Goal: Task Accomplishment & Management: Manage account settings

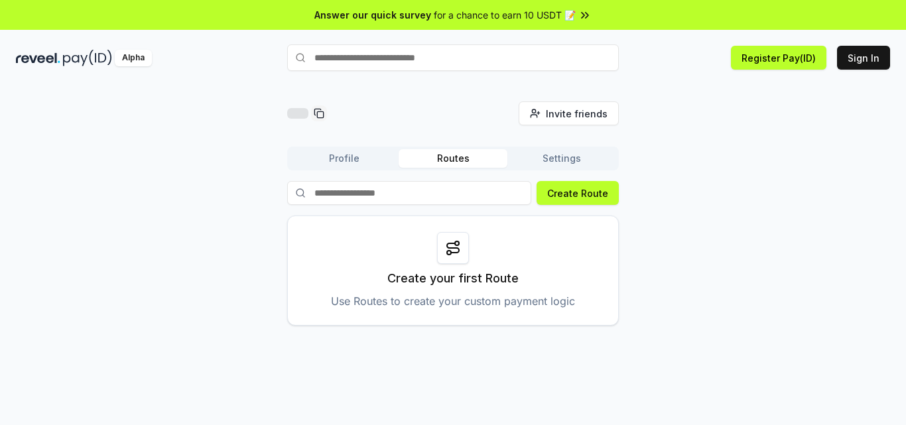
click at [330, 160] on button "Profile" at bounding box center [344, 158] width 109 height 19
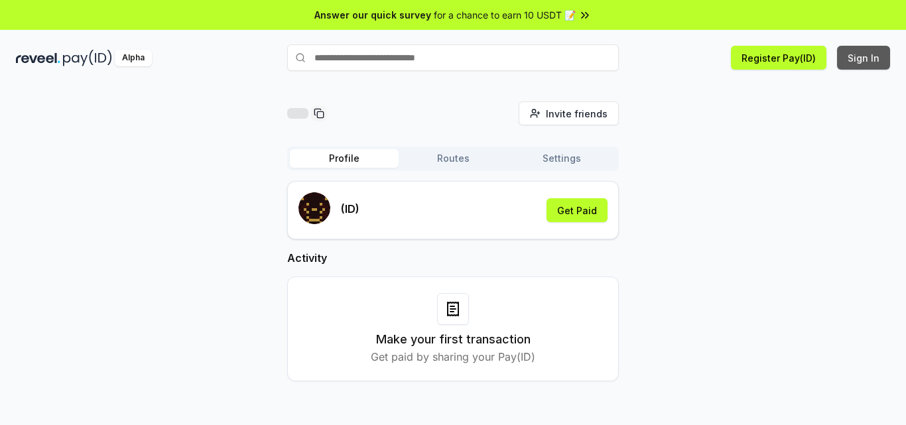
click at [850, 56] on button "Sign In" at bounding box center [863, 58] width 53 height 24
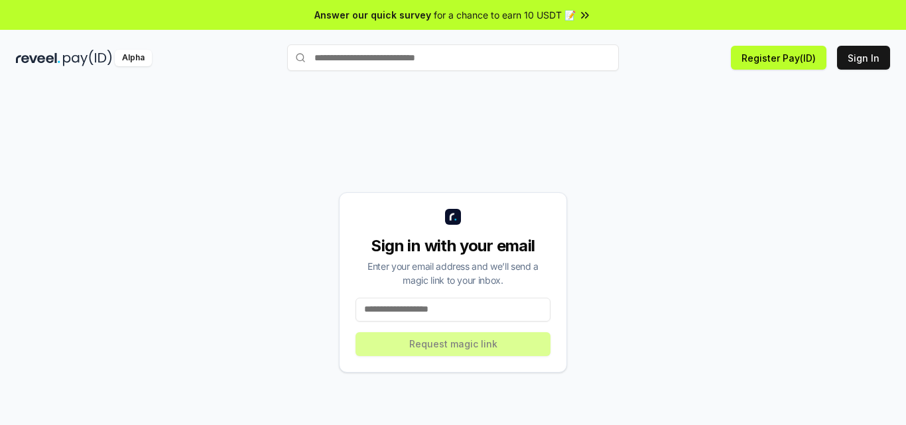
click at [432, 304] on input at bounding box center [453, 310] width 195 height 24
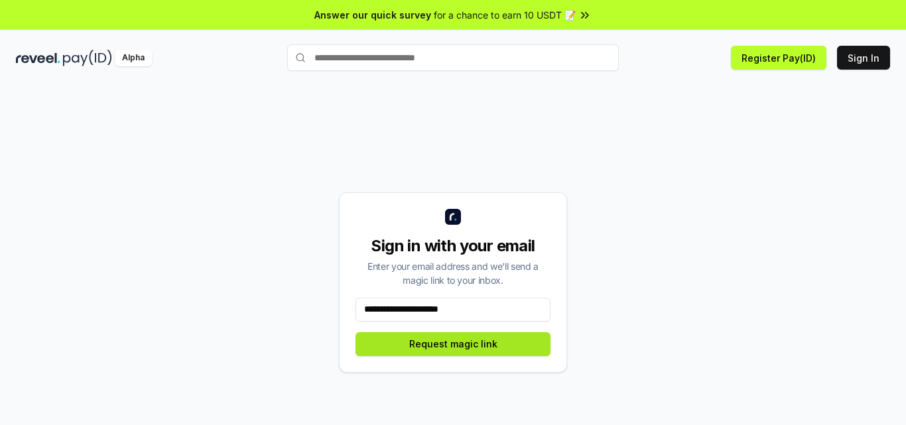
type input "**********"
click at [463, 342] on button "Request magic link" at bounding box center [453, 344] width 195 height 24
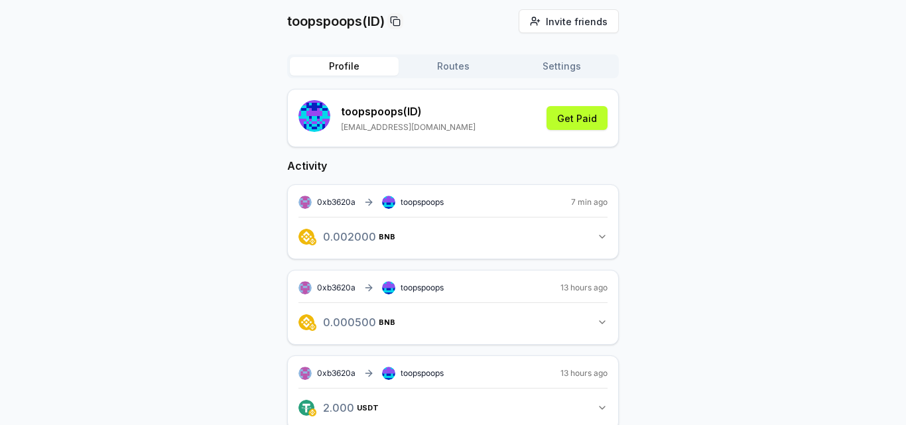
scroll to position [119, 0]
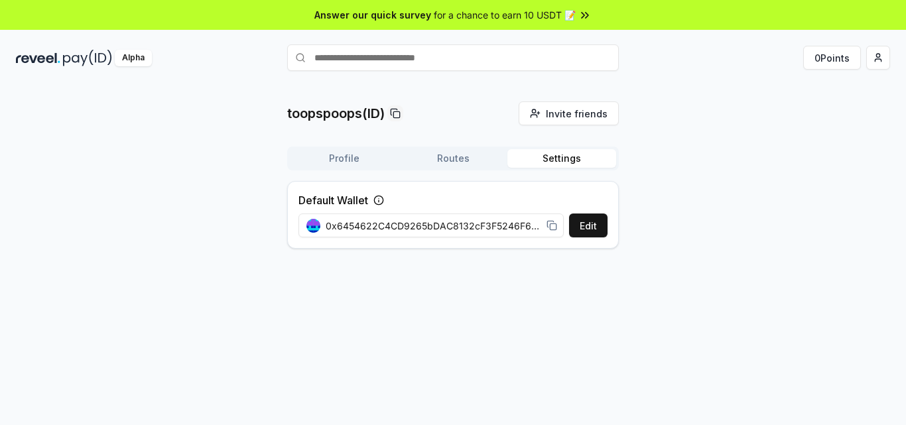
click at [444, 155] on button "Routes" at bounding box center [453, 158] width 109 height 19
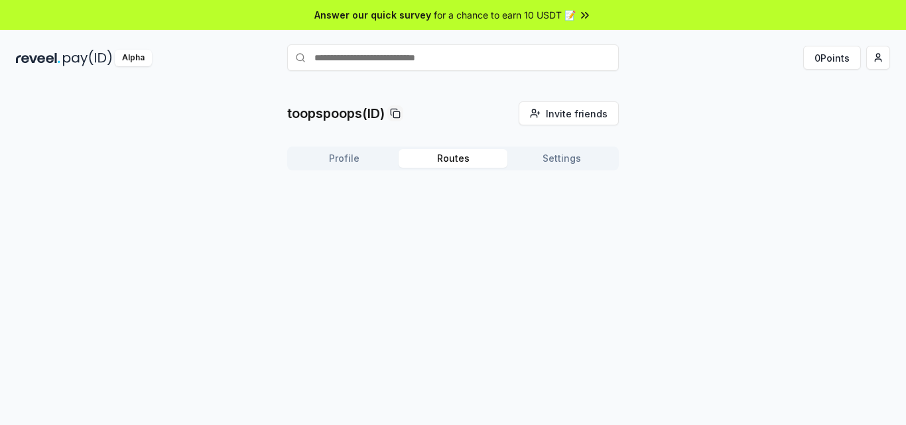
click at [355, 149] on button "Profile" at bounding box center [344, 158] width 109 height 19
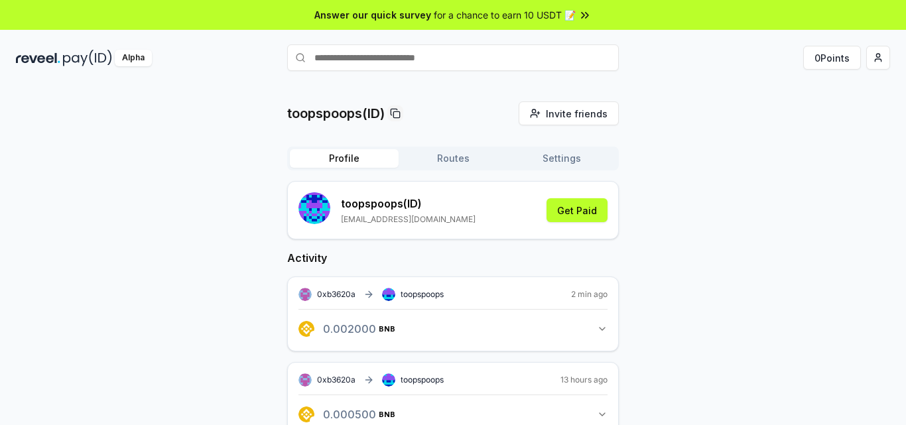
click at [567, 171] on div "Profile Routes Settings toopspoops (ID) toopspoops01@gmail.com Get Paid Activit…" at bounding box center [453, 345] width 332 height 397
click at [564, 210] on button "Get Paid" at bounding box center [577, 210] width 61 height 24
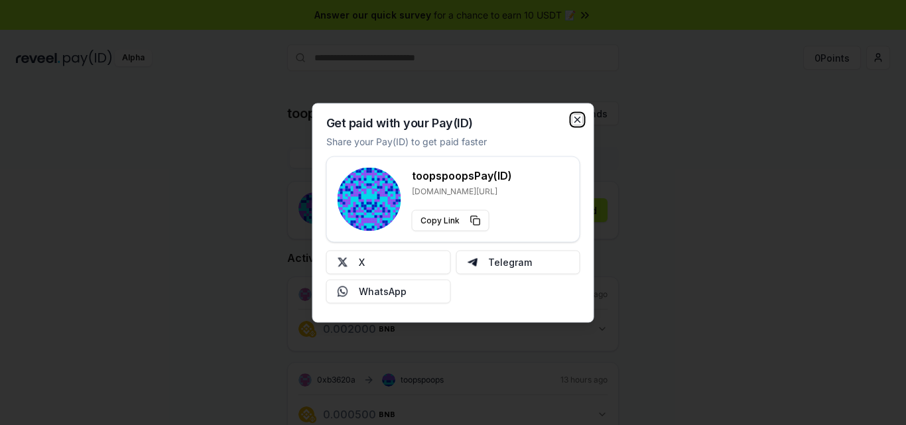
click at [574, 118] on icon "button" at bounding box center [577, 119] width 11 height 11
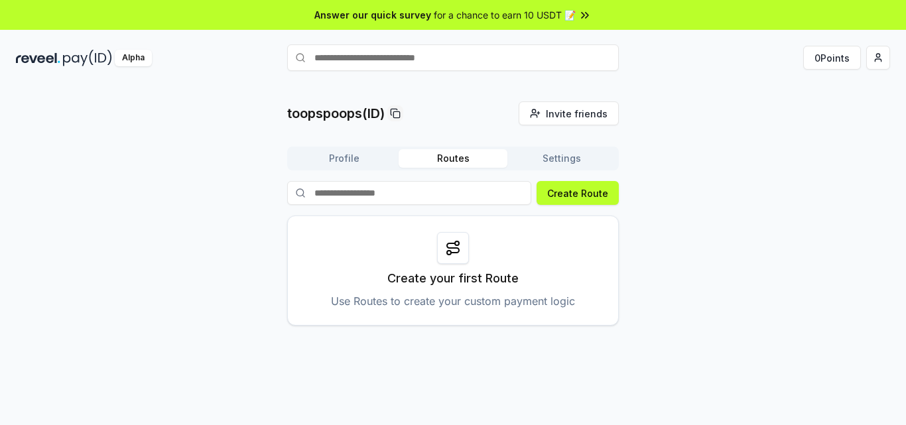
click at [447, 161] on button "Routes" at bounding box center [453, 158] width 109 height 19
click at [574, 193] on button "Create Route" at bounding box center [578, 193] width 82 height 24
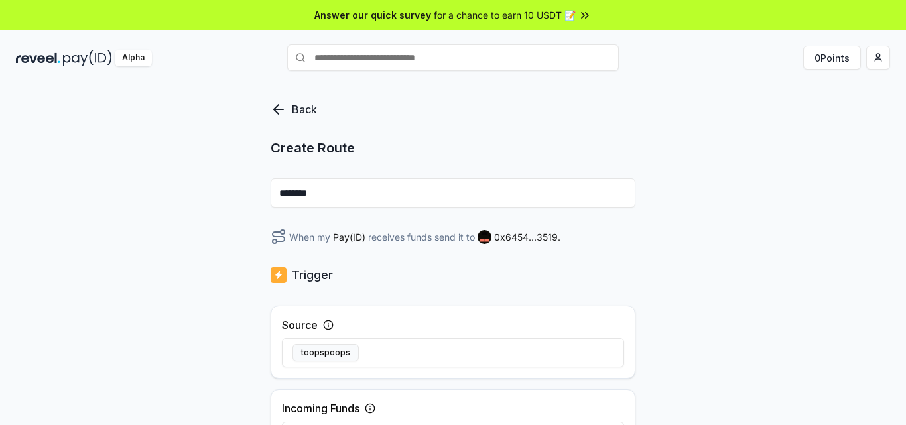
scroll to position [430, 0]
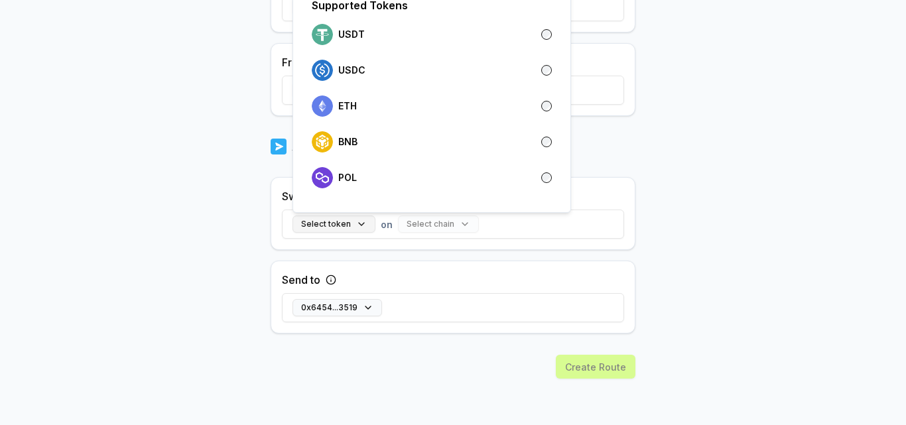
click at [361, 225] on button "Select token" at bounding box center [334, 224] width 83 height 17
click at [515, 37] on div "USDT" at bounding box center [432, 34] width 240 height 21
click at [426, 220] on button "Select chain" at bounding box center [411, 224] width 81 height 17
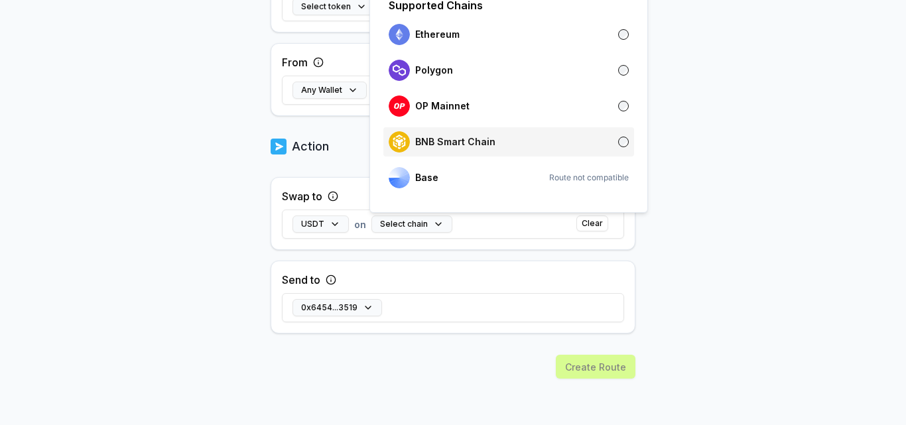
click at [486, 143] on p "BNB Smart Chain" at bounding box center [455, 142] width 80 height 11
click at [507, 246] on div "Swap to USDT on BNB Smart Chain Clear" at bounding box center [453, 213] width 365 height 73
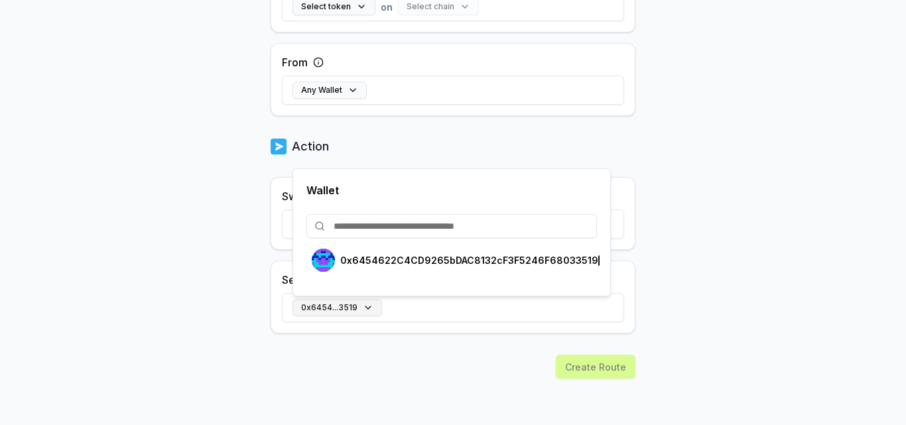
click at [371, 306] on button "0x6454...3519" at bounding box center [338, 307] width 90 height 17
click at [395, 226] on input at bounding box center [451, 226] width 291 height 24
paste input "**********"
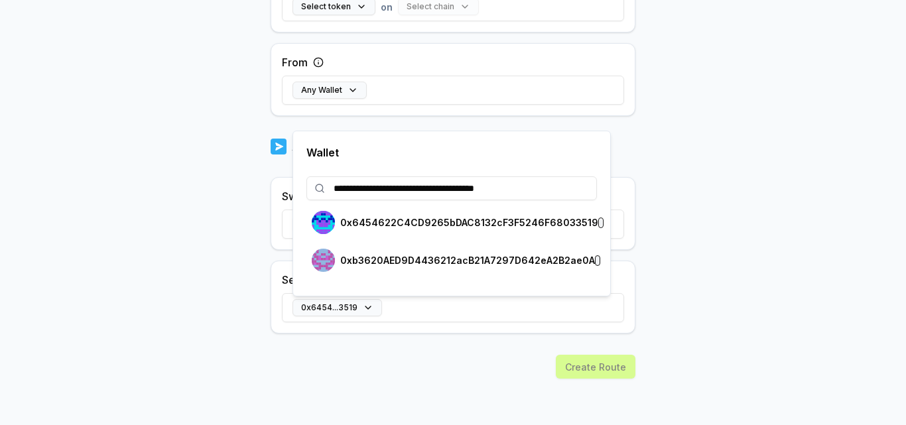
type input "**********"
click at [462, 253] on div "0xb3620AED9D4436212acB21A7297D642eA2B2ae0A" at bounding box center [453, 260] width 283 height 23
click at [472, 326] on div "0xb362...ae0A" at bounding box center [453, 308] width 342 height 38
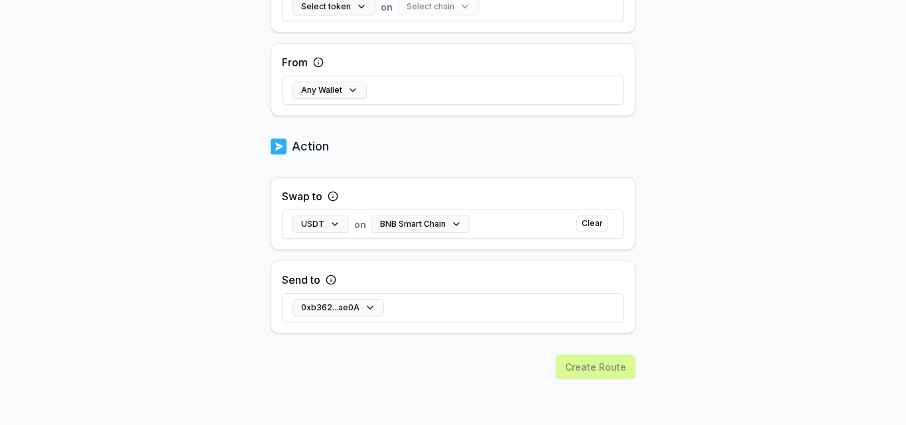
scroll to position [269, 0]
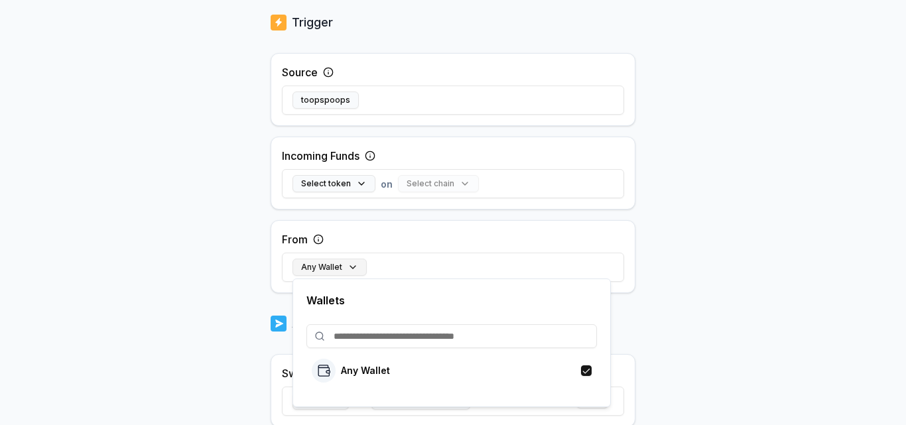
click at [342, 266] on button "Any Wallet" at bounding box center [330, 267] width 74 height 17
click at [361, 368] on p "Any Wallet" at bounding box center [365, 370] width 49 height 11
click at [366, 337] on input at bounding box center [451, 336] width 291 height 24
click at [226, 291] on body "Answer our quick survey for a chance to earn 10 USDT 📝 Alpha 0 Points Back Crea…" at bounding box center [453, 212] width 906 height 425
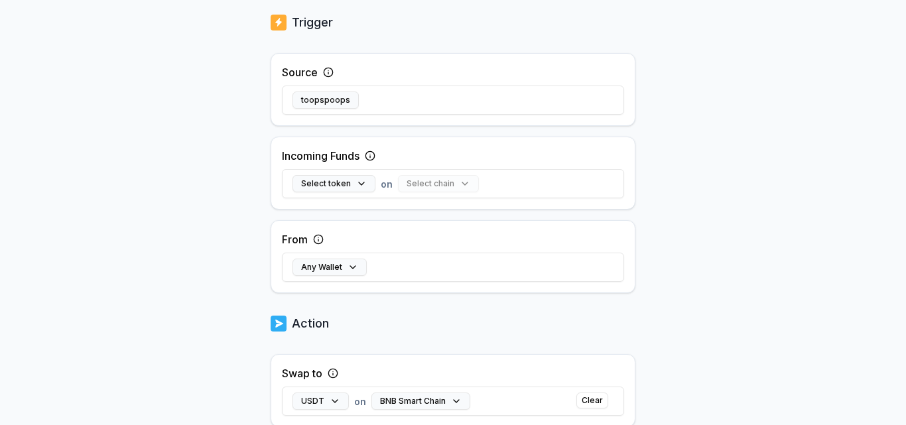
click at [443, 181] on div "Select chain" at bounding box center [438, 183] width 81 height 17
click at [359, 184] on button "Select token" at bounding box center [334, 183] width 83 height 17
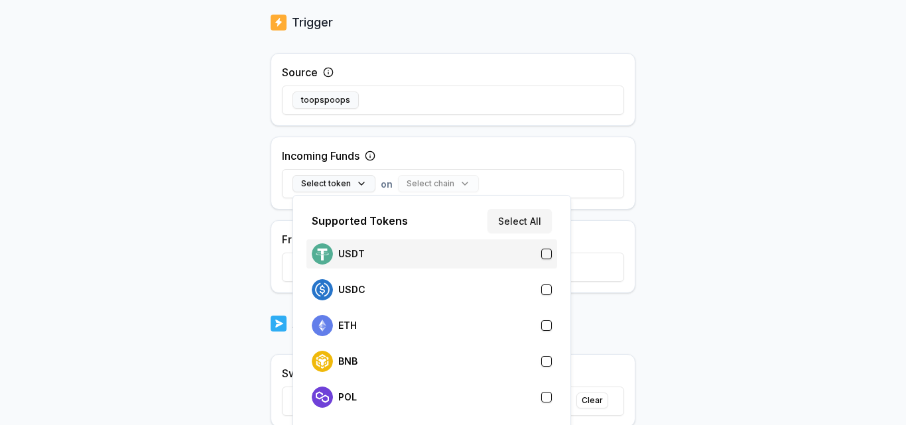
click at [362, 257] on p "USDT" at bounding box center [351, 254] width 27 height 11
click at [402, 192] on button "Select chain" at bounding box center [411, 183] width 81 height 17
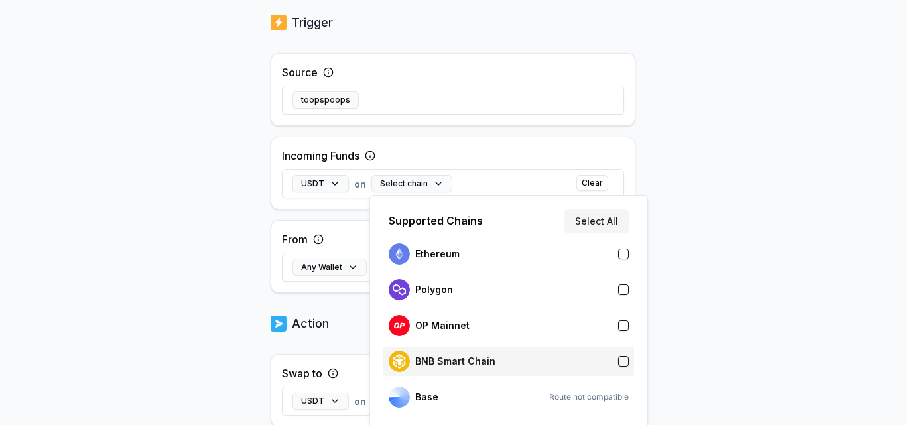
click at [437, 355] on div "BNB Smart Chain" at bounding box center [442, 361] width 107 height 21
click at [329, 339] on div "Back Create Route ******** When my Pay(ID) receives USDT on BNB Smart Chain swa…" at bounding box center [453, 217] width 365 height 770
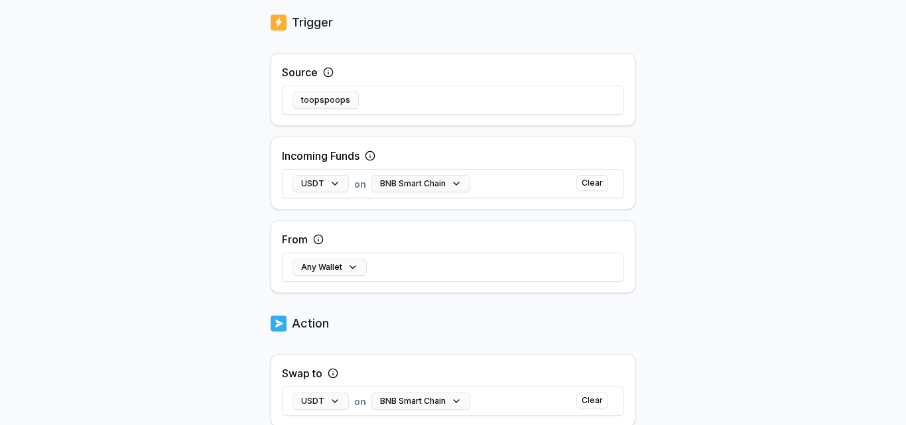
scroll to position [446, 0]
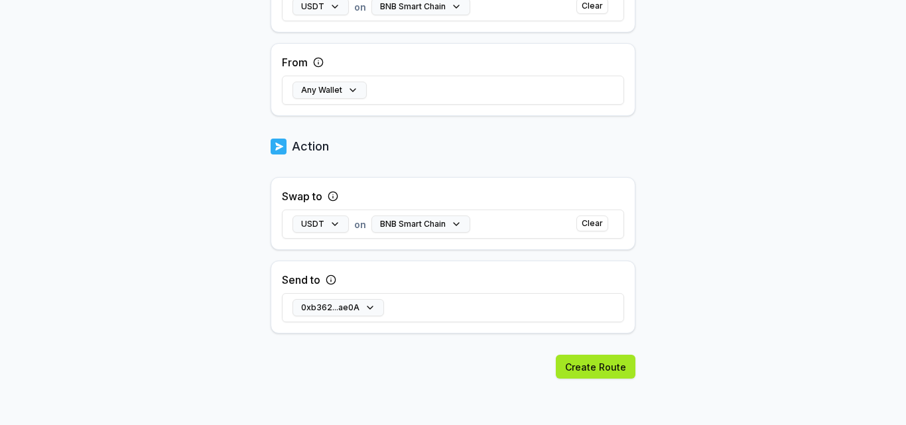
click at [608, 366] on button "Create Route" at bounding box center [596, 367] width 80 height 24
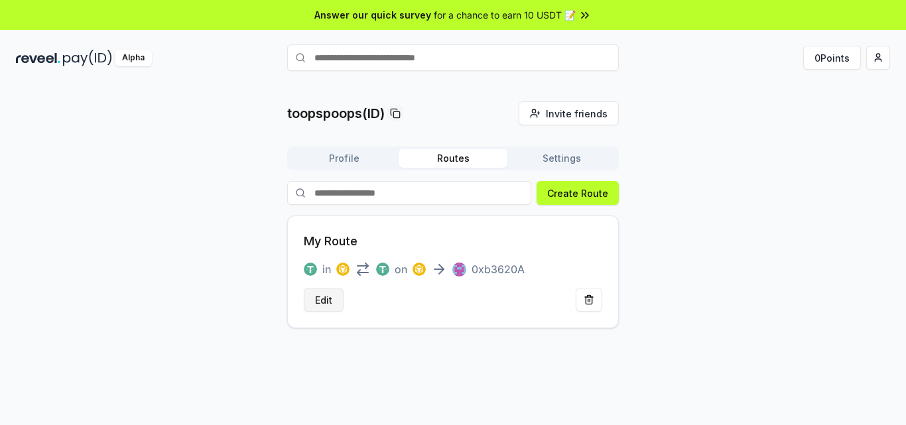
click at [318, 299] on button "Edit" at bounding box center [324, 300] width 40 height 24
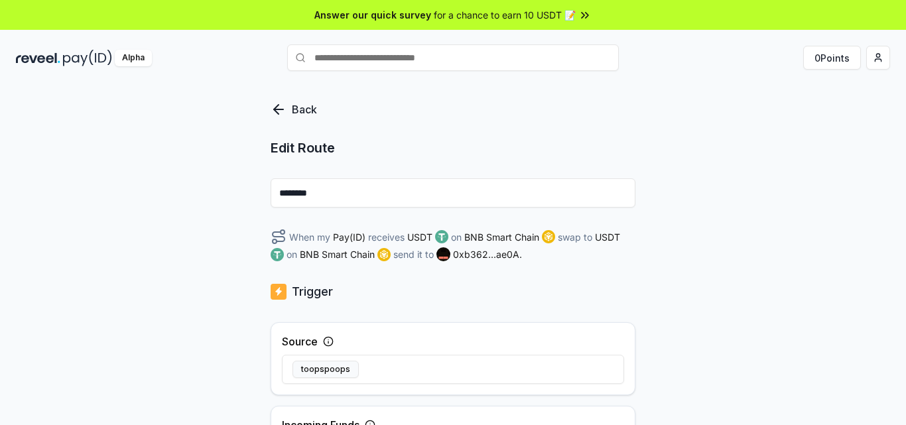
click at [277, 116] on icon at bounding box center [279, 109] width 16 height 16
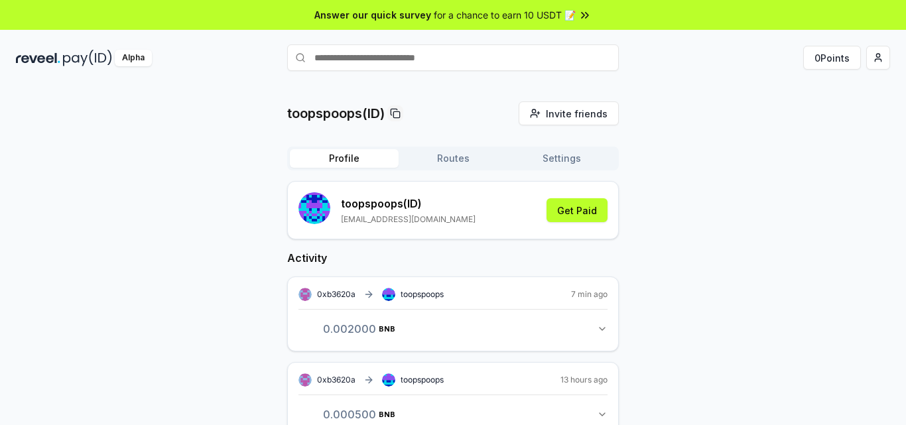
drag, startPoint x: 435, startPoint y: 172, endPoint x: 436, endPoint y: 157, distance: 15.3
click at [434, 172] on div "Profile Routes Settings toopspoops (ID) [EMAIL_ADDRESS][DOMAIN_NAME] Get Paid A…" at bounding box center [453, 345] width 332 height 397
click at [441, 152] on button "Routes" at bounding box center [453, 158] width 109 height 19
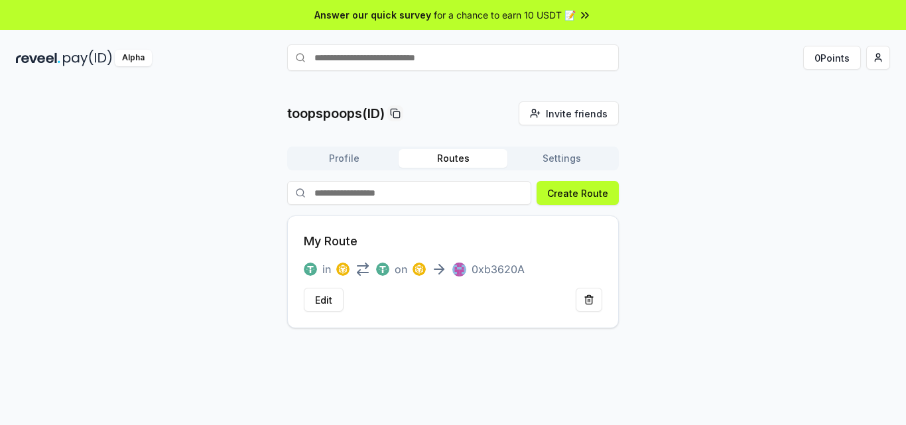
click at [556, 157] on button "Settings" at bounding box center [561, 158] width 109 height 19
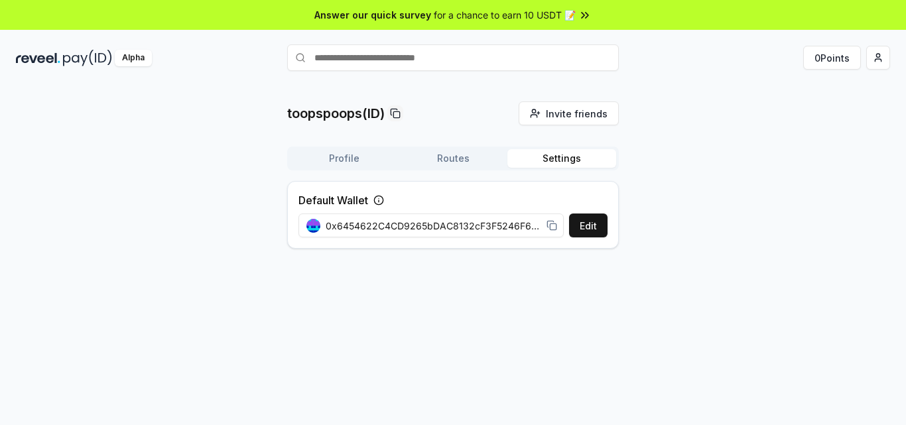
click at [444, 156] on button "Routes" at bounding box center [453, 158] width 109 height 19
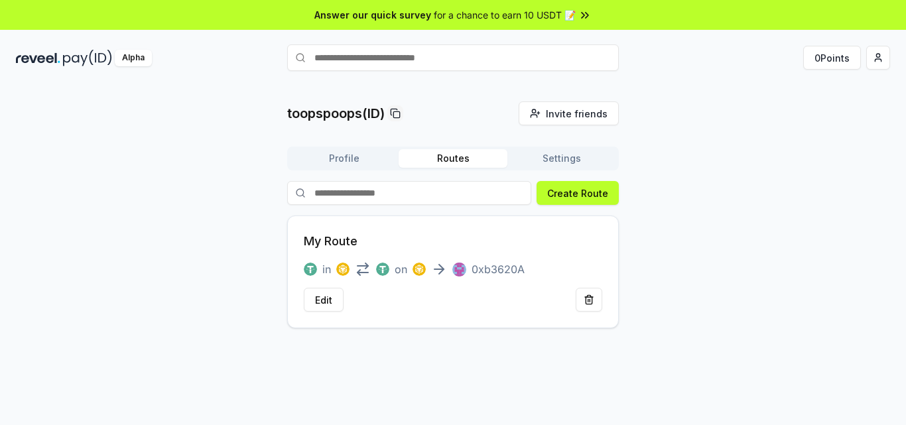
click at [343, 161] on button "Profile" at bounding box center [344, 158] width 109 height 19
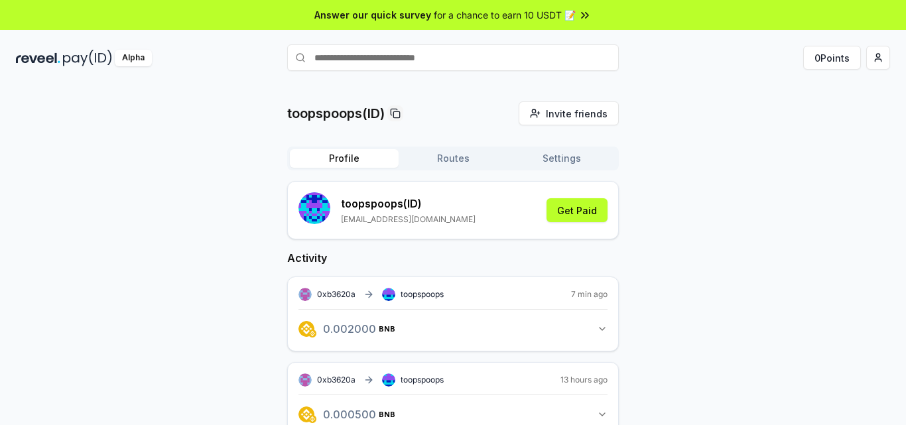
click at [461, 151] on button "Routes" at bounding box center [453, 158] width 109 height 19
click at [345, 152] on button "Profile" at bounding box center [344, 158] width 109 height 19
